Goal: Information Seeking & Learning: Learn about a topic

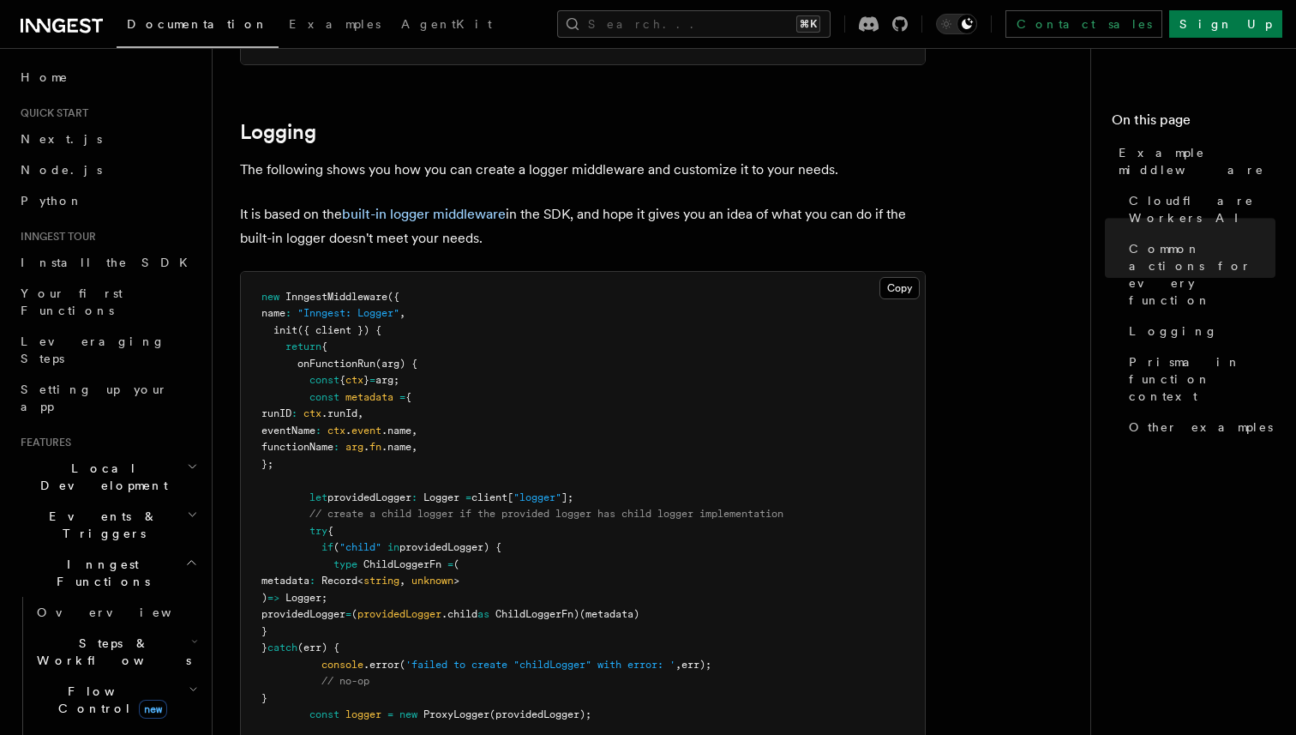
scroll to position [3264, 0]
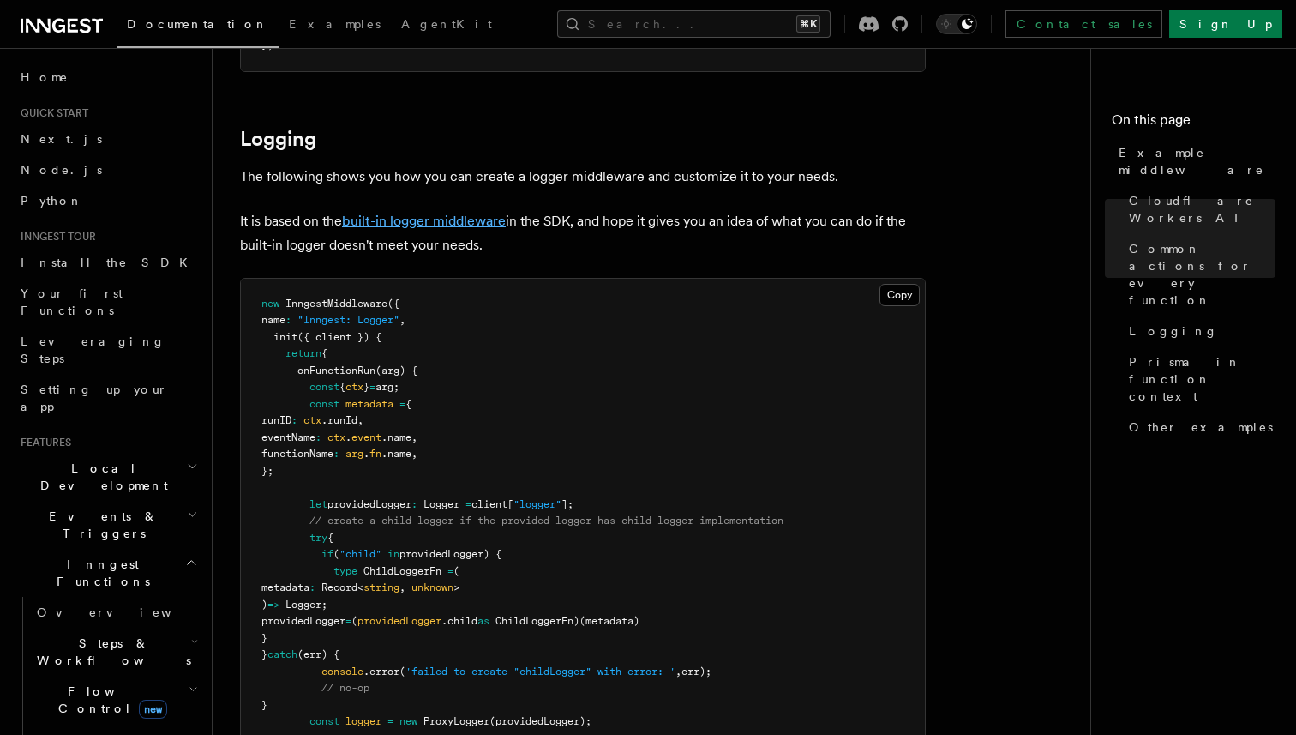
click at [482, 219] on link "built-in logger middleware" at bounding box center [424, 221] width 164 height 16
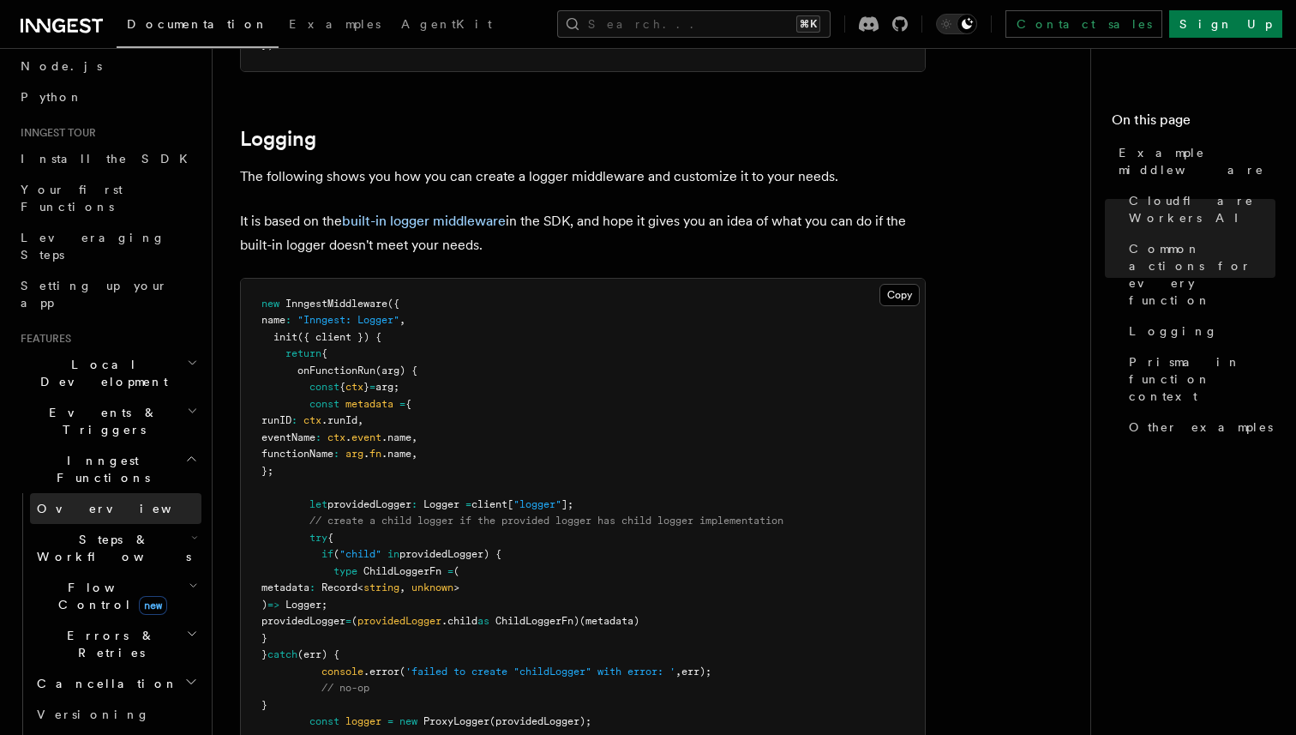
scroll to position [112, 0]
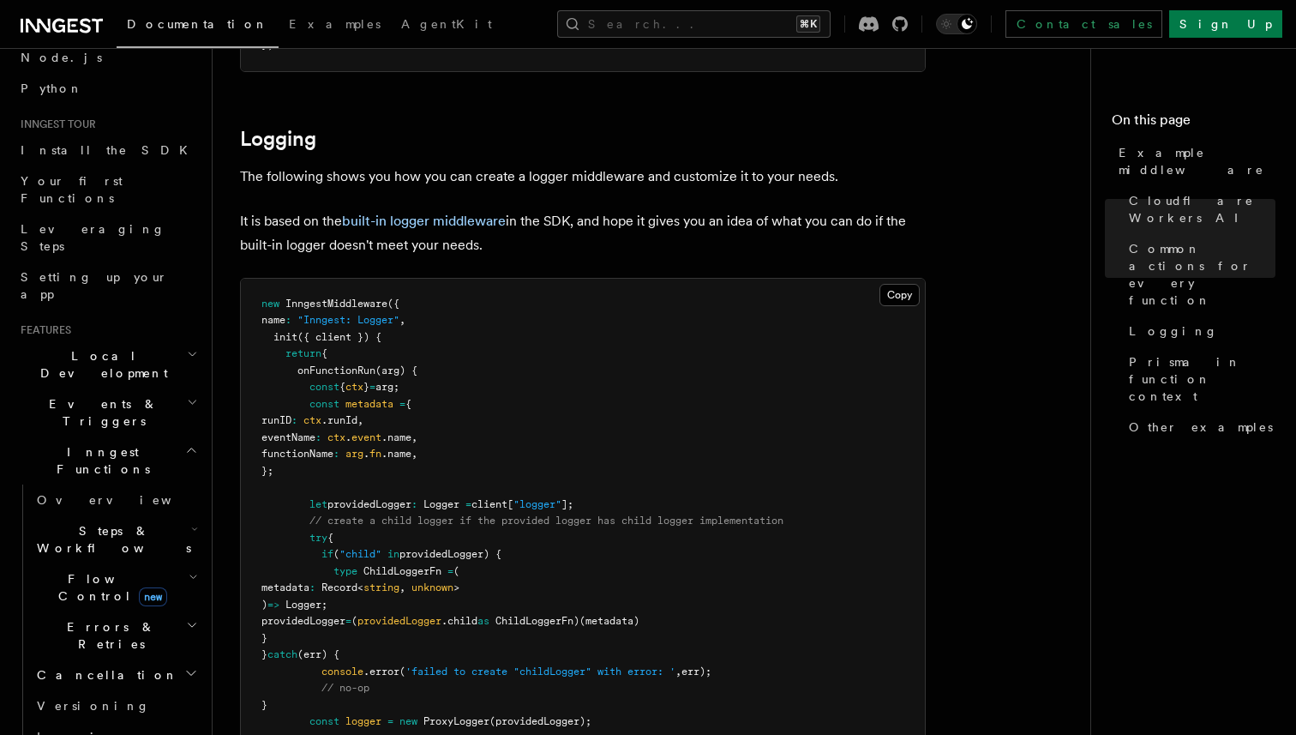
click at [188, 448] on icon "button" at bounding box center [192, 450] width 8 height 4
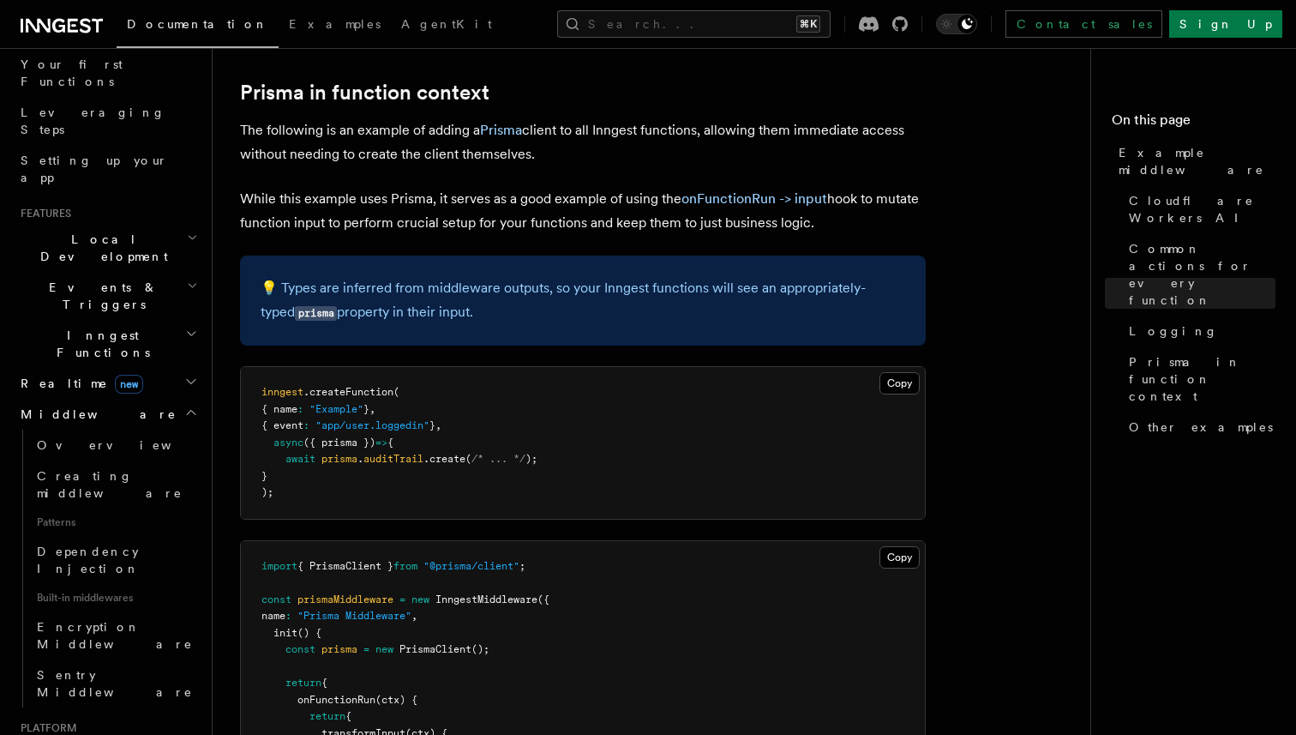
scroll to position [4521, 0]
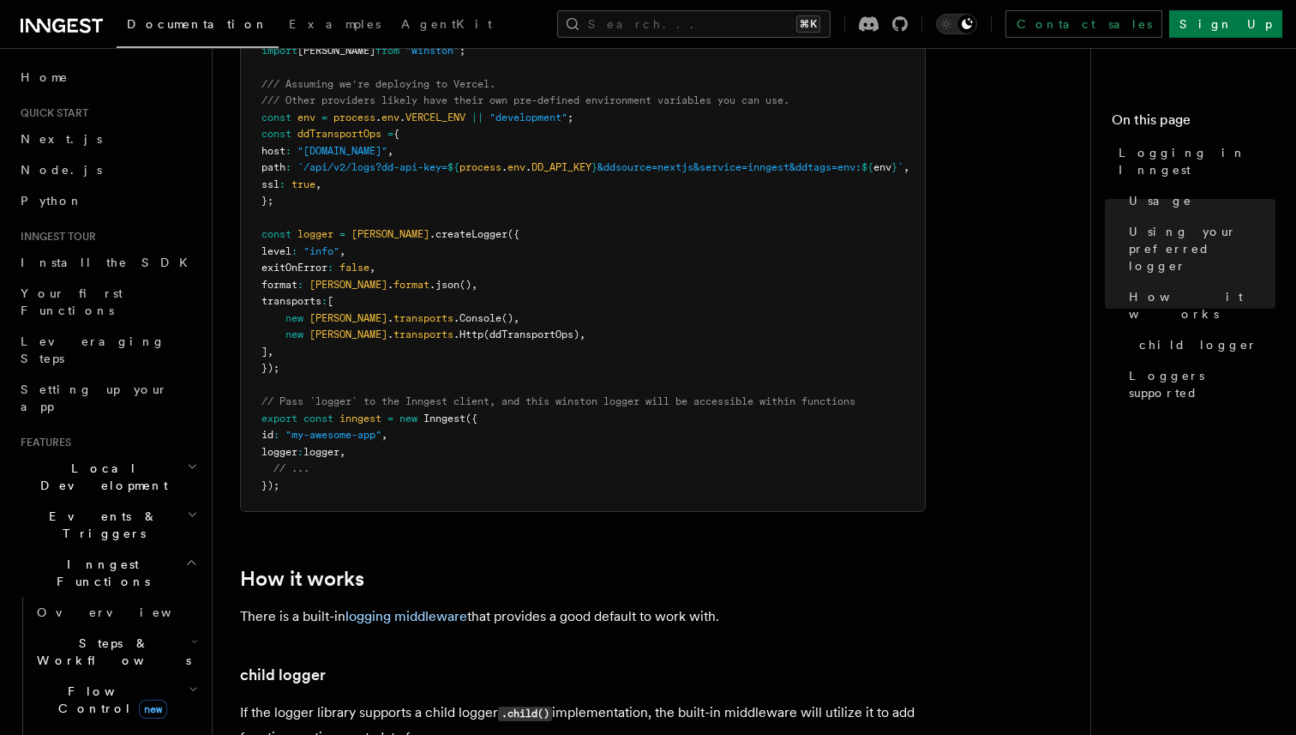
scroll to position [1567, 0]
